Goal: Information Seeking & Learning: Check status

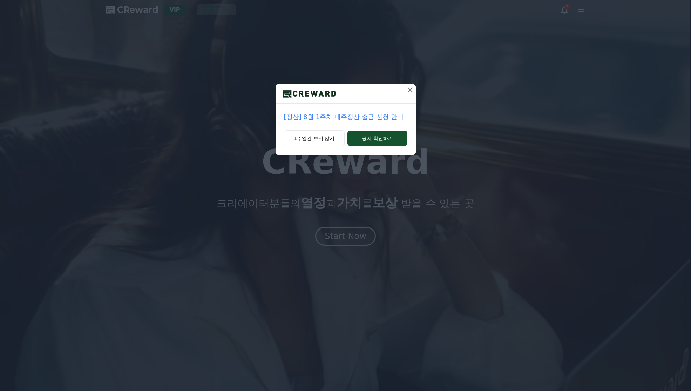
click at [409, 88] on icon at bounding box center [410, 90] width 8 height 8
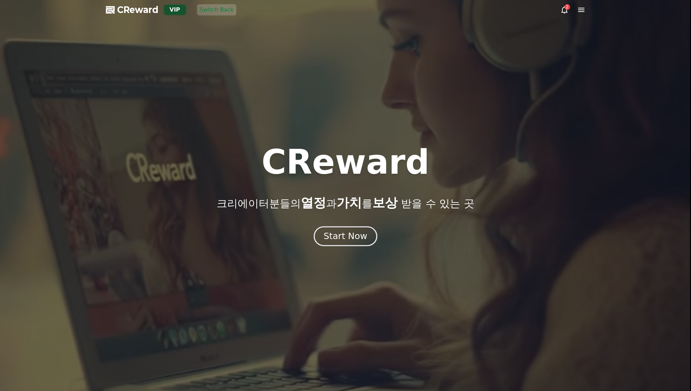
click at [345, 236] on div "Start Now" at bounding box center [345, 236] width 43 height 12
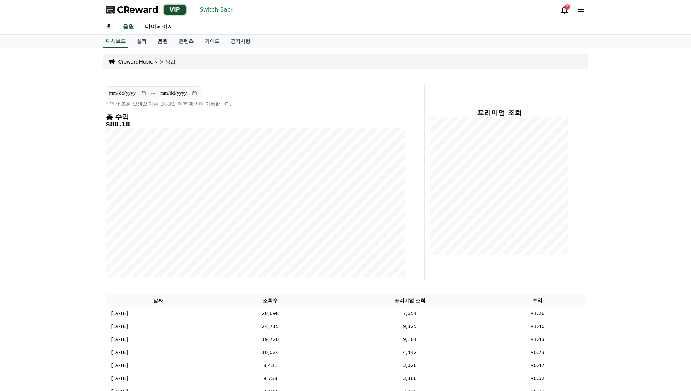
click at [163, 38] on link "음원" at bounding box center [162, 41] width 21 height 13
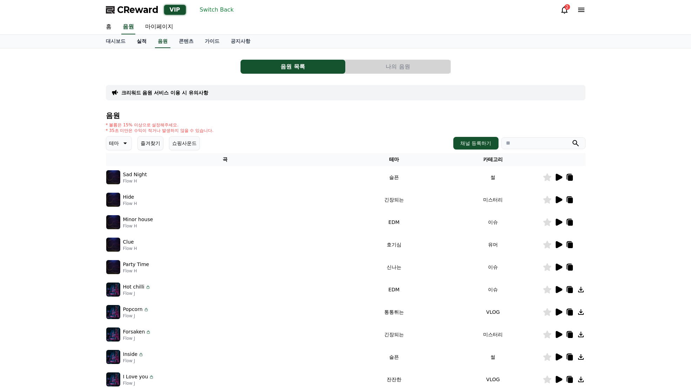
click at [143, 42] on link "실적" at bounding box center [141, 41] width 21 height 13
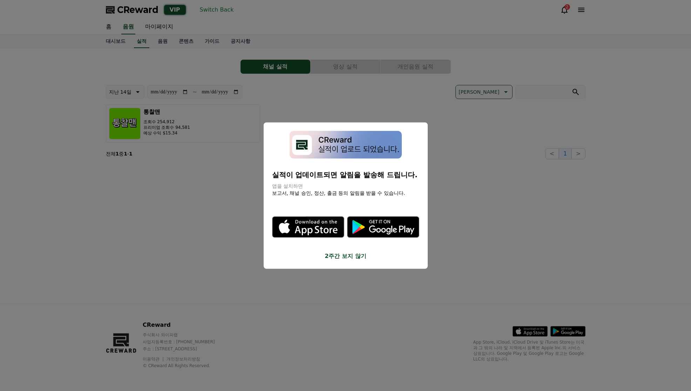
click at [359, 65] on button "close modal" at bounding box center [345, 195] width 691 height 391
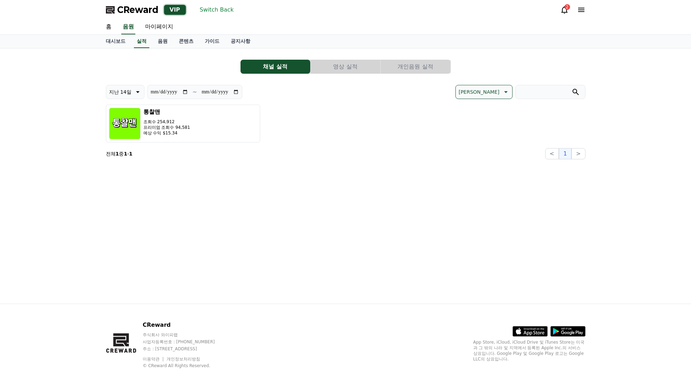
click at [346, 66] on button "영상 실적" at bounding box center [346, 67] width 70 height 14
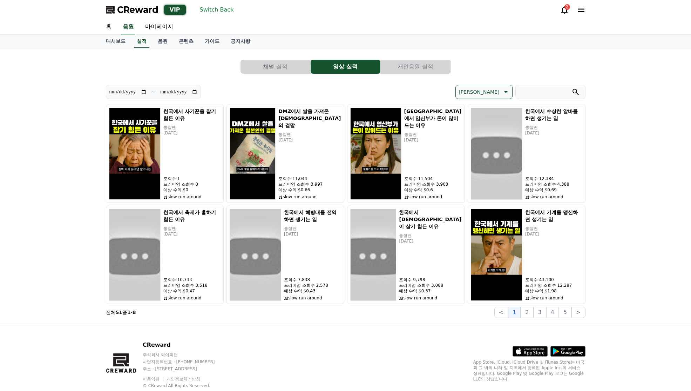
click at [499, 89] on p "[PERSON_NAME]" at bounding box center [479, 92] width 41 height 10
click at [483, 128] on button "조회수 순" at bounding box center [469, 128] width 27 height 15
click at [502, 93] on icon at bounding box center [505, 92] width 8 height 8
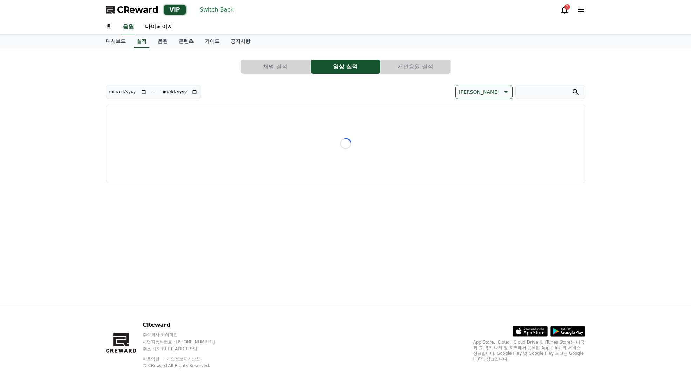
click at [618, 135] on div "**********" at bounding box center [345, 175] width 691 height 255
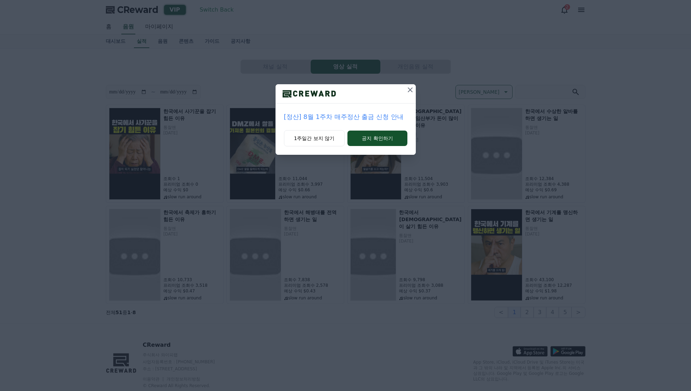
click at [410, 90] on icon at bounding box center [410, 89] width 5 height 5
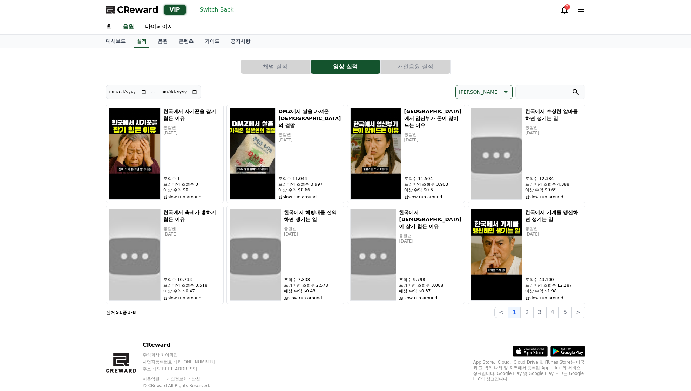
click at [417, 65] on button "개인음원 실적" at bounding box center [416, 67] width 70 height 14
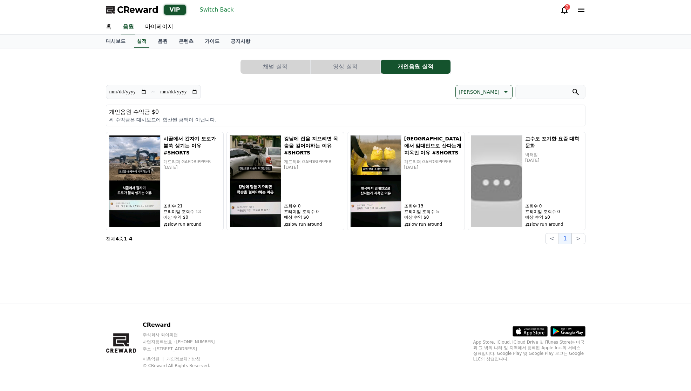
click at [491, 63] on div "채널 실적 영상 실적 개인음원 실적" at bounding box center [346, 67] width 480 height 14
click at [219, 10] on button "Switch Back" at bounding box center [217, 9] width 40 height 11
